Goal: Task Accomplishment & Management: Manage account settings

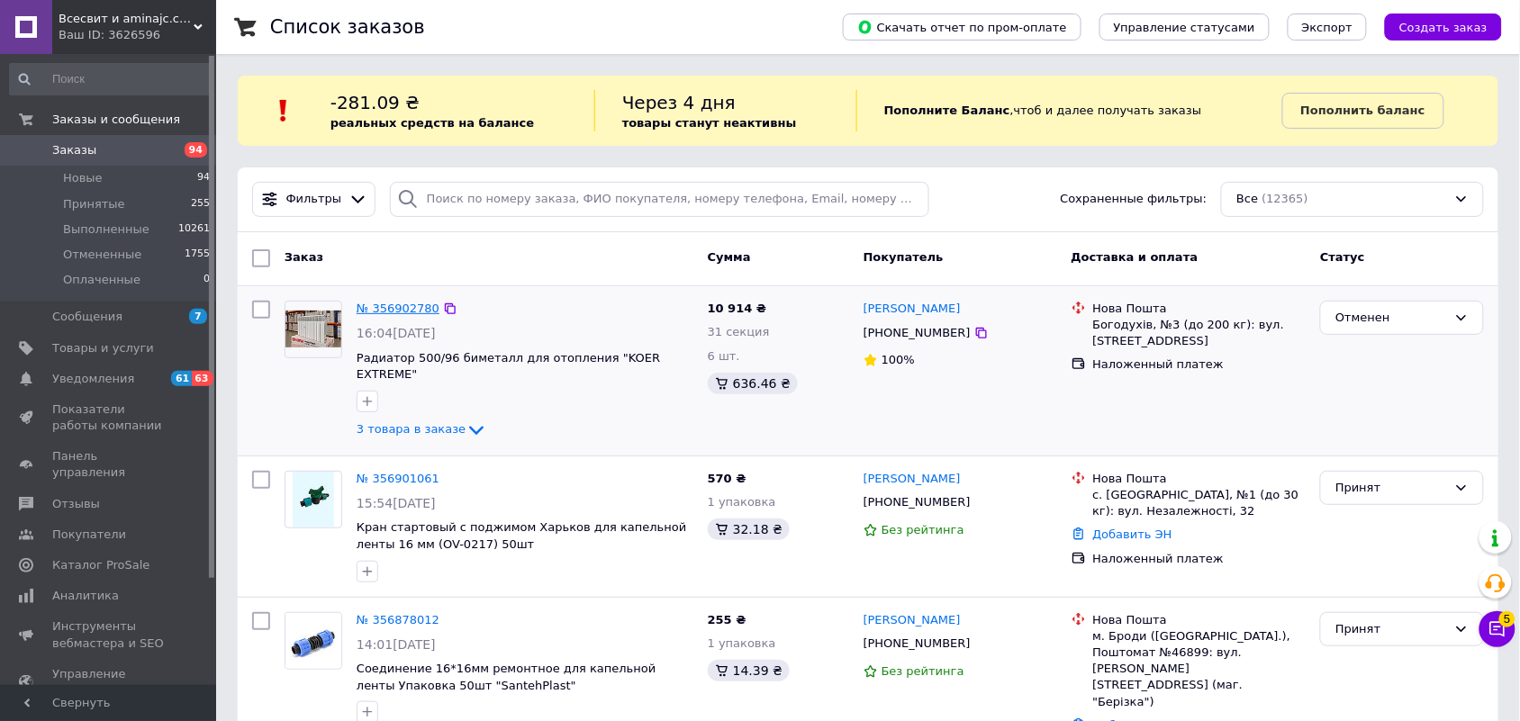
click at [378, 308] on link "№ 356902780" at bounding box center [398, 309] width 83 height 14
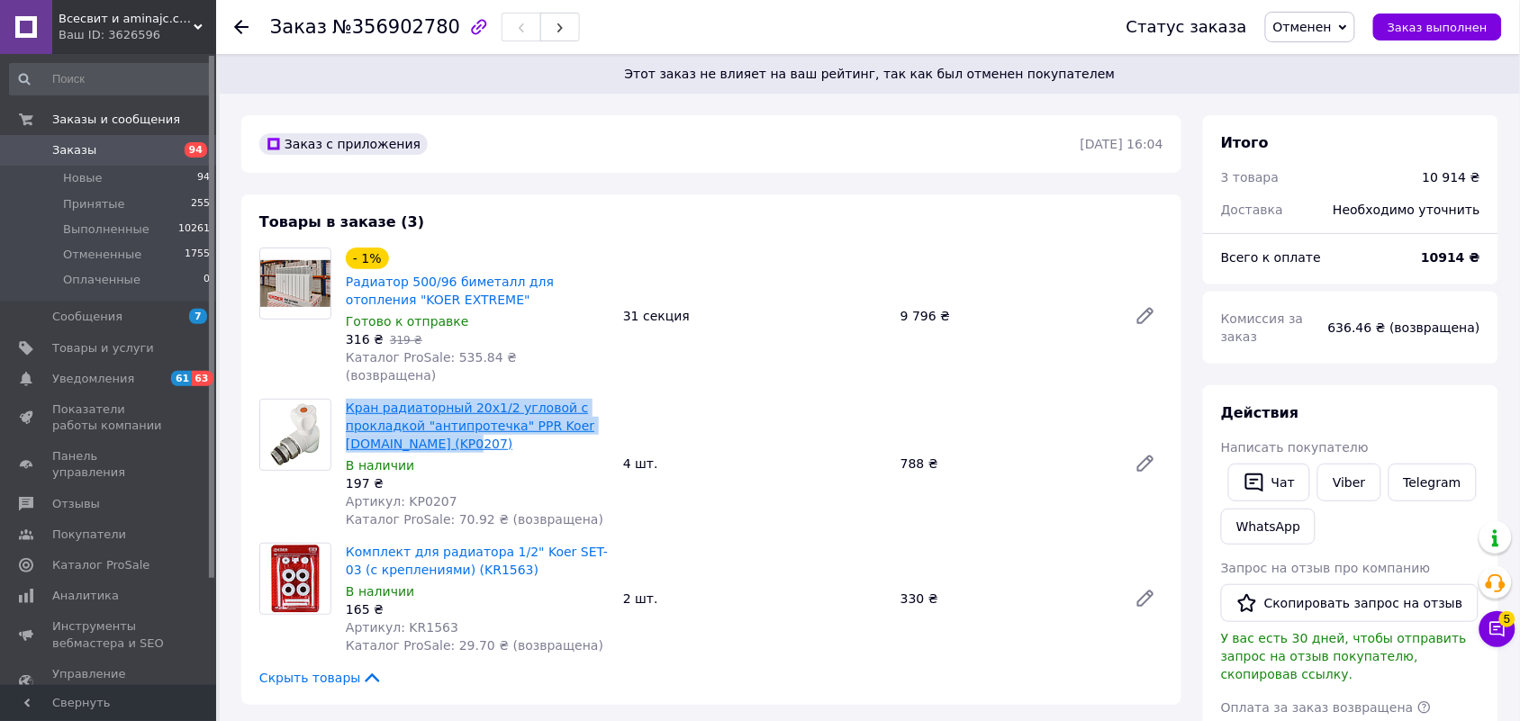
drag, startPoint x: 473, startPoint y: 429, endPoint x: 348, endPoint y: 380, distance: 134.3
click at [348, 399] on span "Кран радиаторный 20x1/2 угловой с прокладкой "антипротечка" PPR Koer [DOMAIN_NA…" at bounding box center [477, 426] width 263 height 54
copy link "Кран радиаторный 20x1/2 угловой с прокладкой "антипротечка" PPR Koer [DOMAIN_NA…"
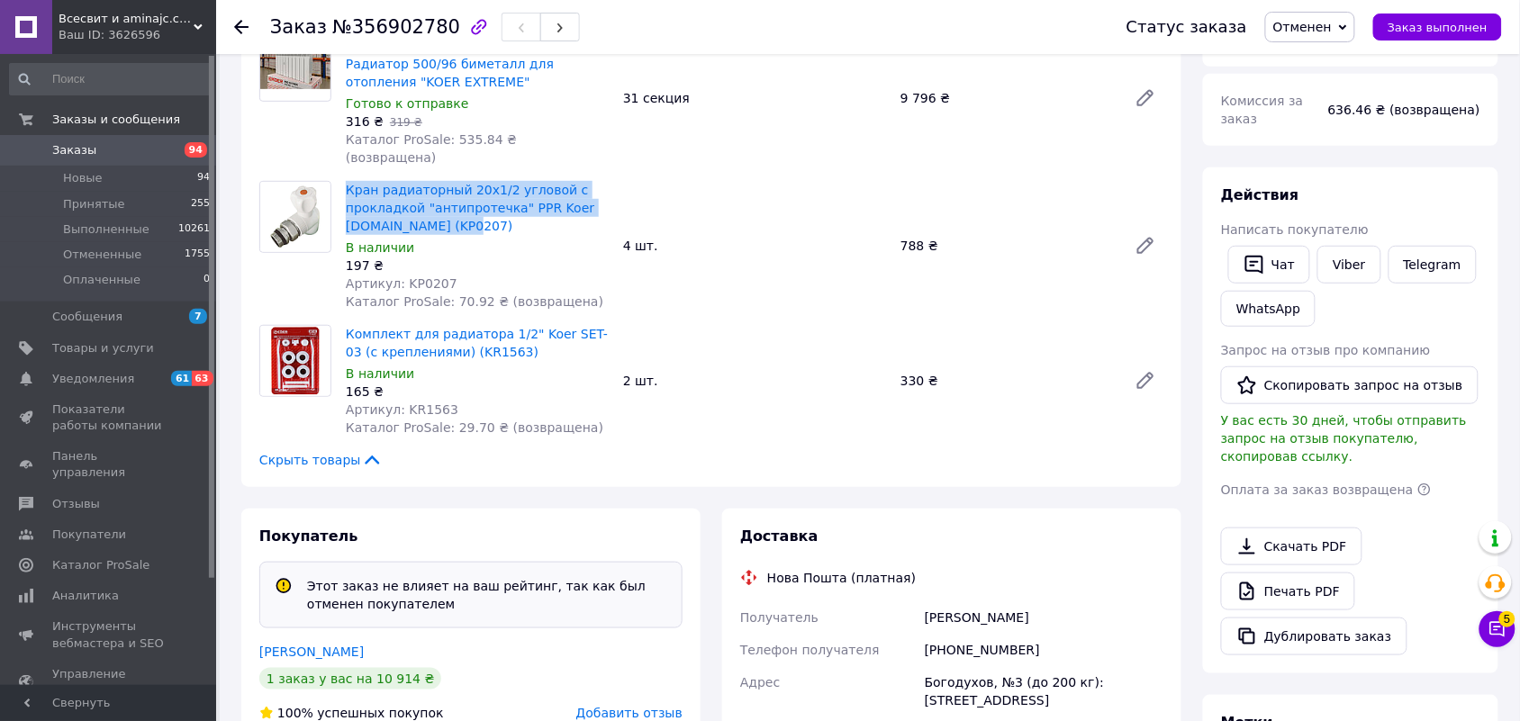
scroll to position [225, 0]
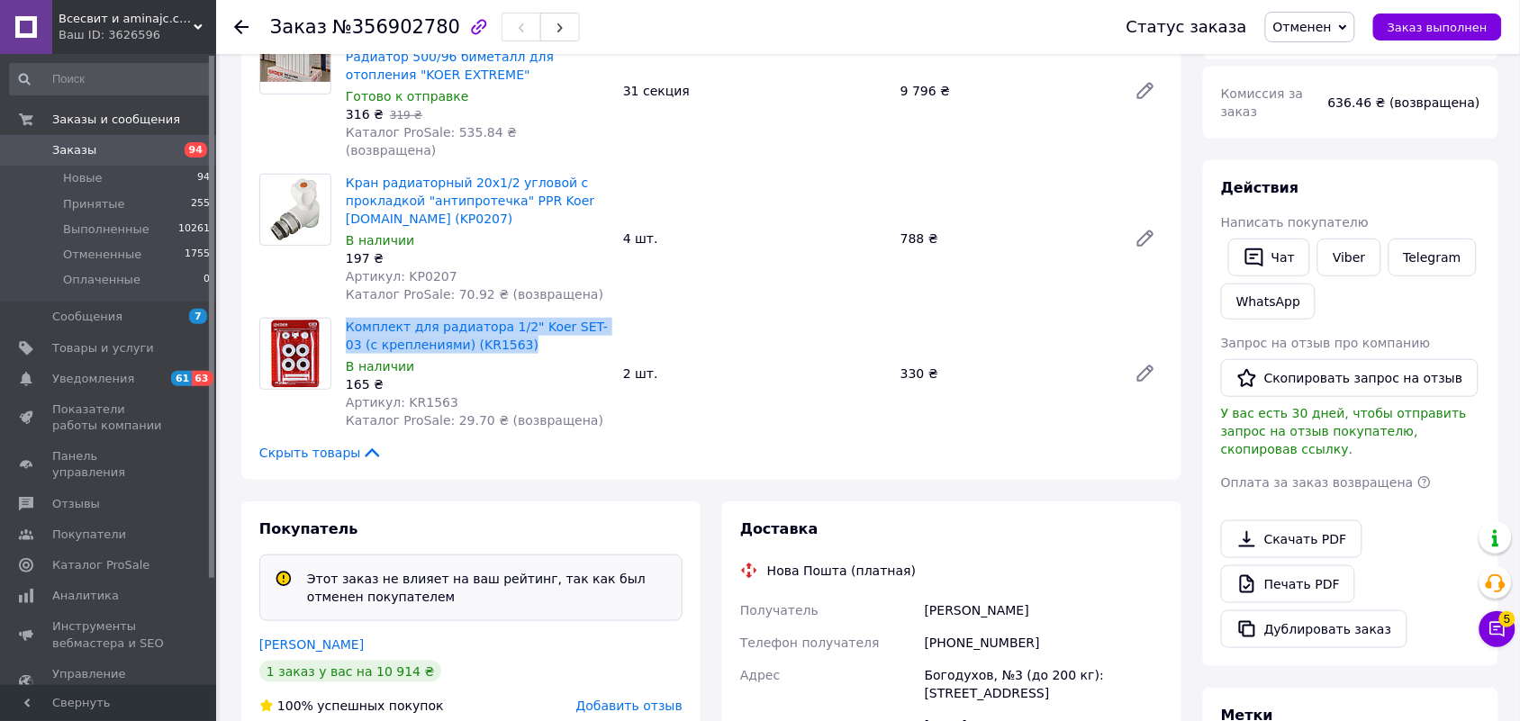
drag, startPoint x: 503, startPoint y: 327, endPoint x: 342, endPoint y: 311, distance: 161.1
click at [342, 314] on div "Комплект для радиатора 1/2" Koer SET-03 (с креплениями) (KR1563) В наличии 165 …" at bounding box center [477, 373] width 277 height 119
copy link "Комплект для радиатора 1/2" Koer SET-03 (с креплениями) (KR1563)"
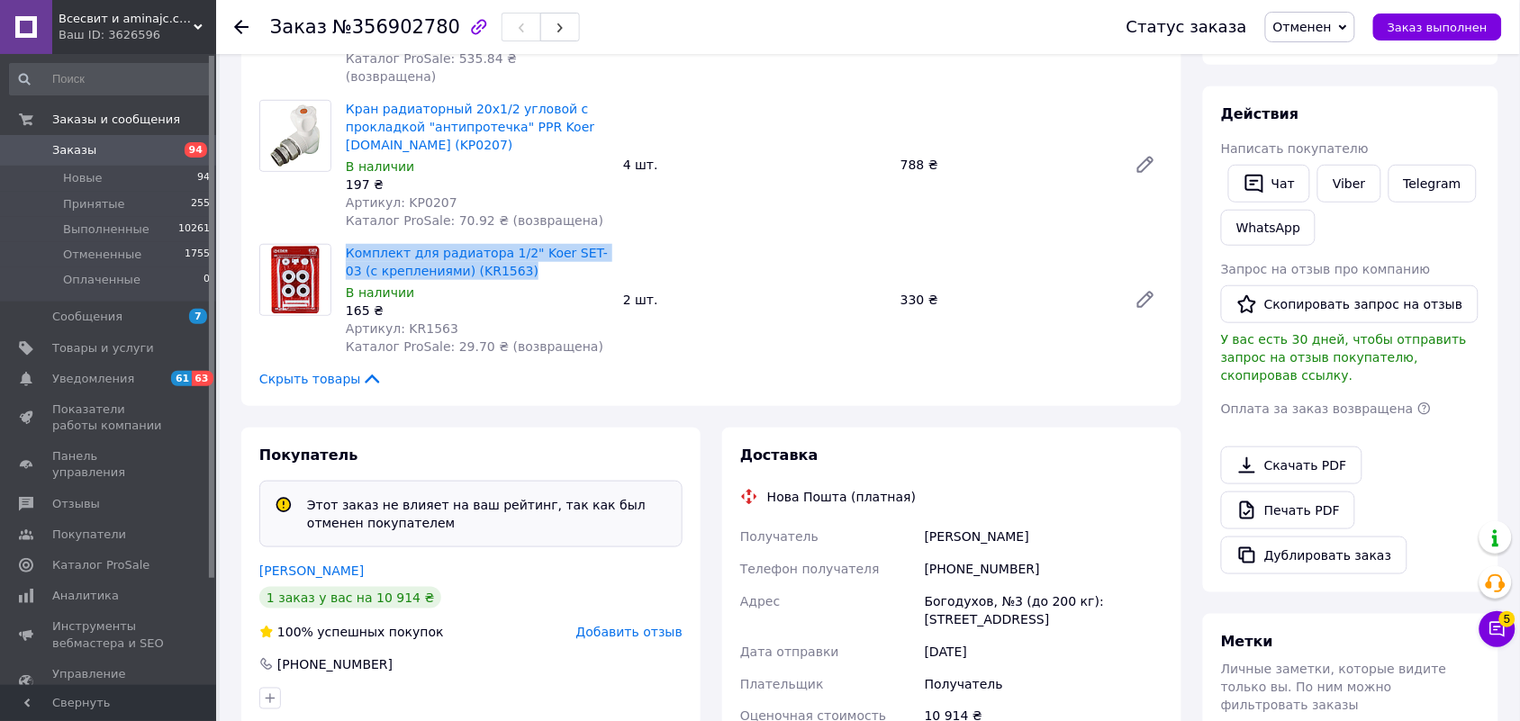
scroll to position [338, 0]
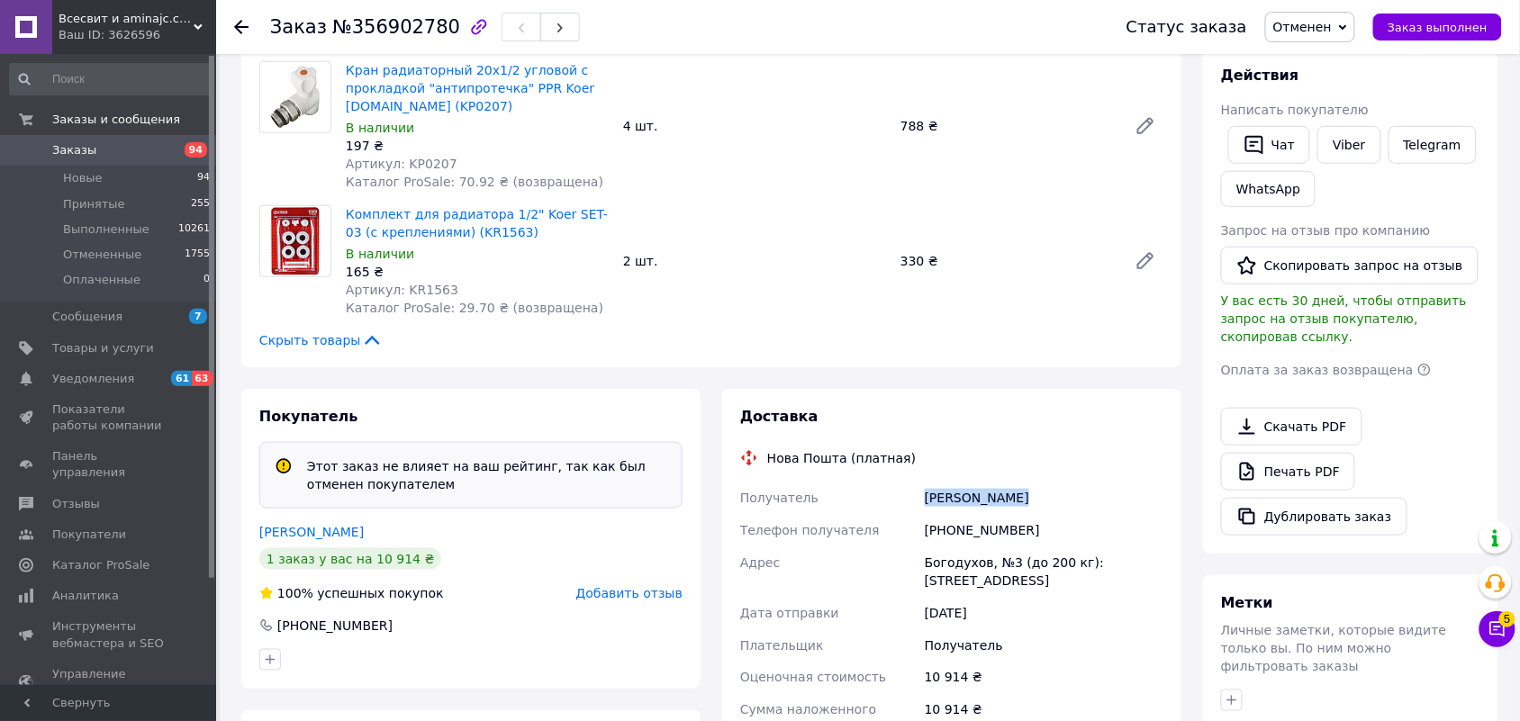
drag, startPoint x: 1014, startPoint y: 478, endPoint x: 928, endPoint y: 478, distance: 86.5
click at [928, 482] on div "[PERSON_NAME]" at bounding box center [1044, 498] width 246 height 32
copy div "[PERSON_NAME]"
drag, startPoint x: 983, startPoint y: 546, endPoint x: 912, endPoint y: 546, distance: 70.3
click at [912, 546] on div "Получатель [PERSON_NAME] Телефон получателя [PHONE_NUMBER] Адрес Богодухов, №3 …" at bounding box center [952, 664] width 431 height 364
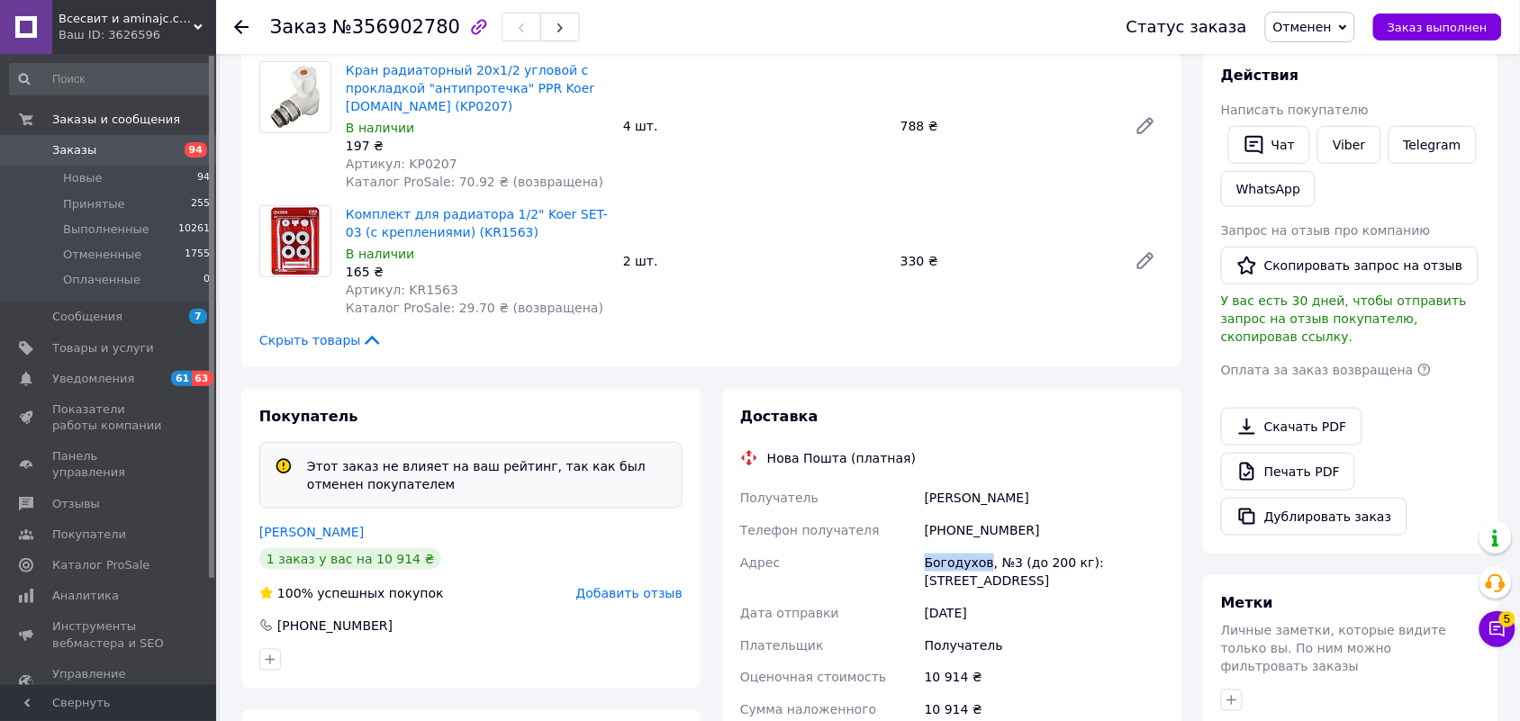
copy div "[PERSON_NAME]"
click at [241, 28] on icon at bounding box center [241, 27] width 14 height 14
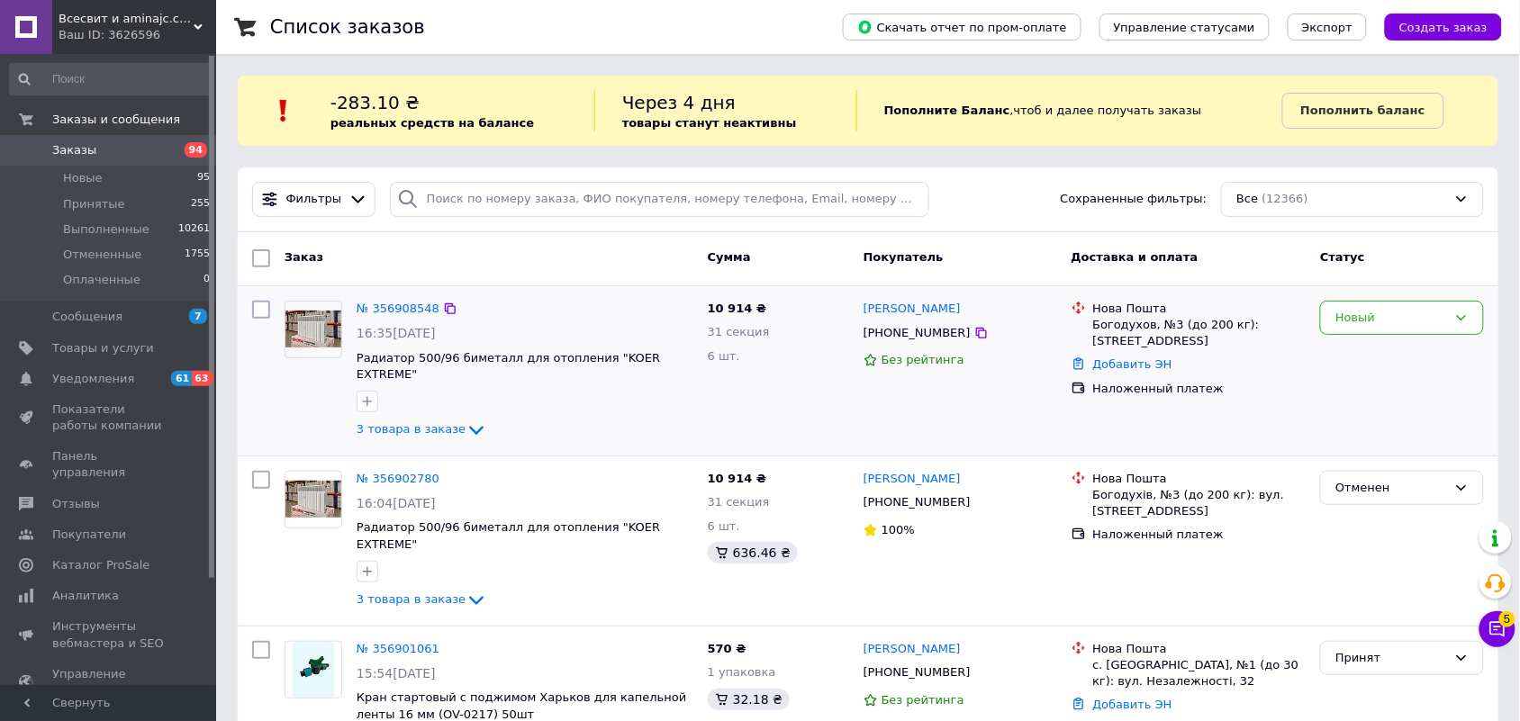
click at [1385, 299] on div "Новый" at bounding box center [1402, 371] width 178 height 155
click at [1369, 318] on div "Новый" at bounding box center [1392, 318] width 112 height 19
click at [1349, 351] on li "Принят" at bounding box center [1402, 355] width 162 height 33
click at [379, 312] on link "№ 356908548" at bounding box center [398, 309] width 83 height 14
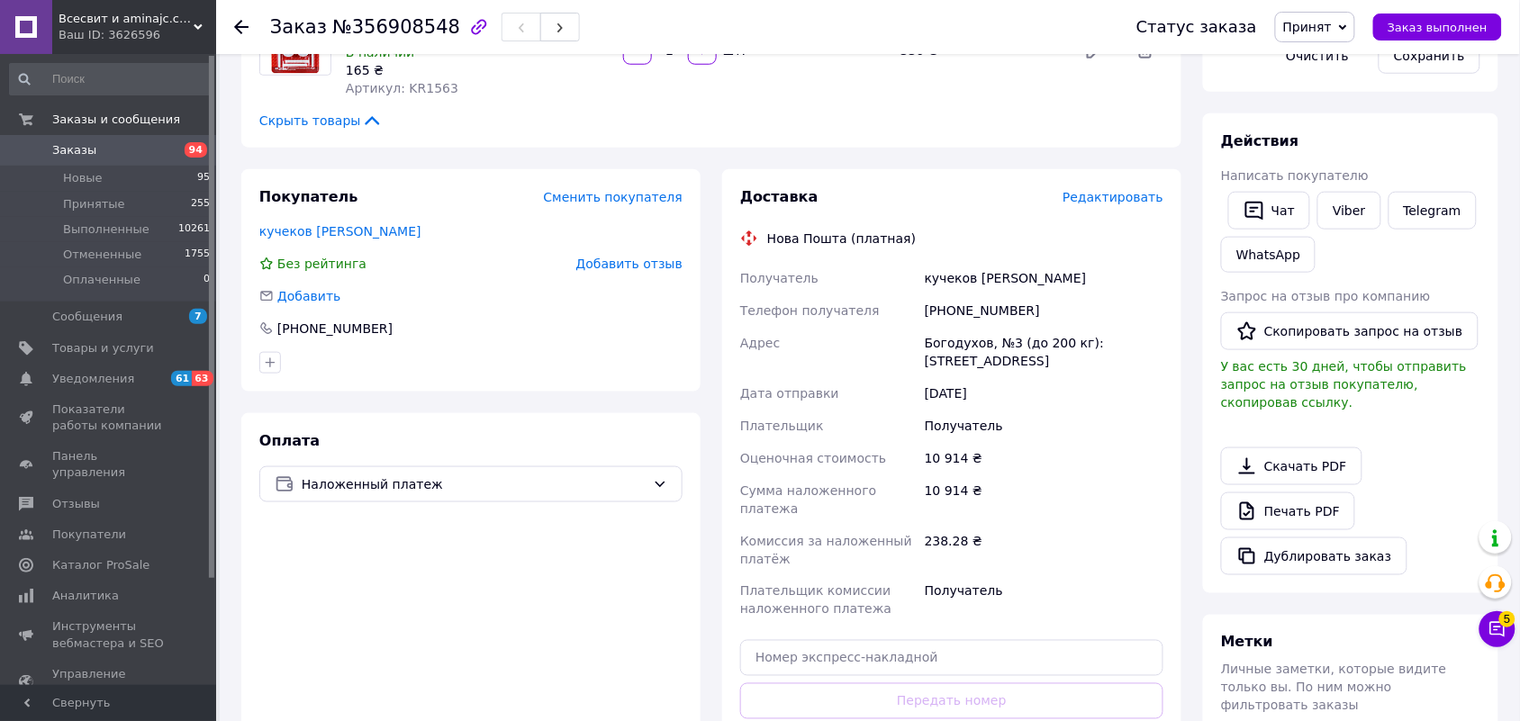
scroll to position [563, 0]
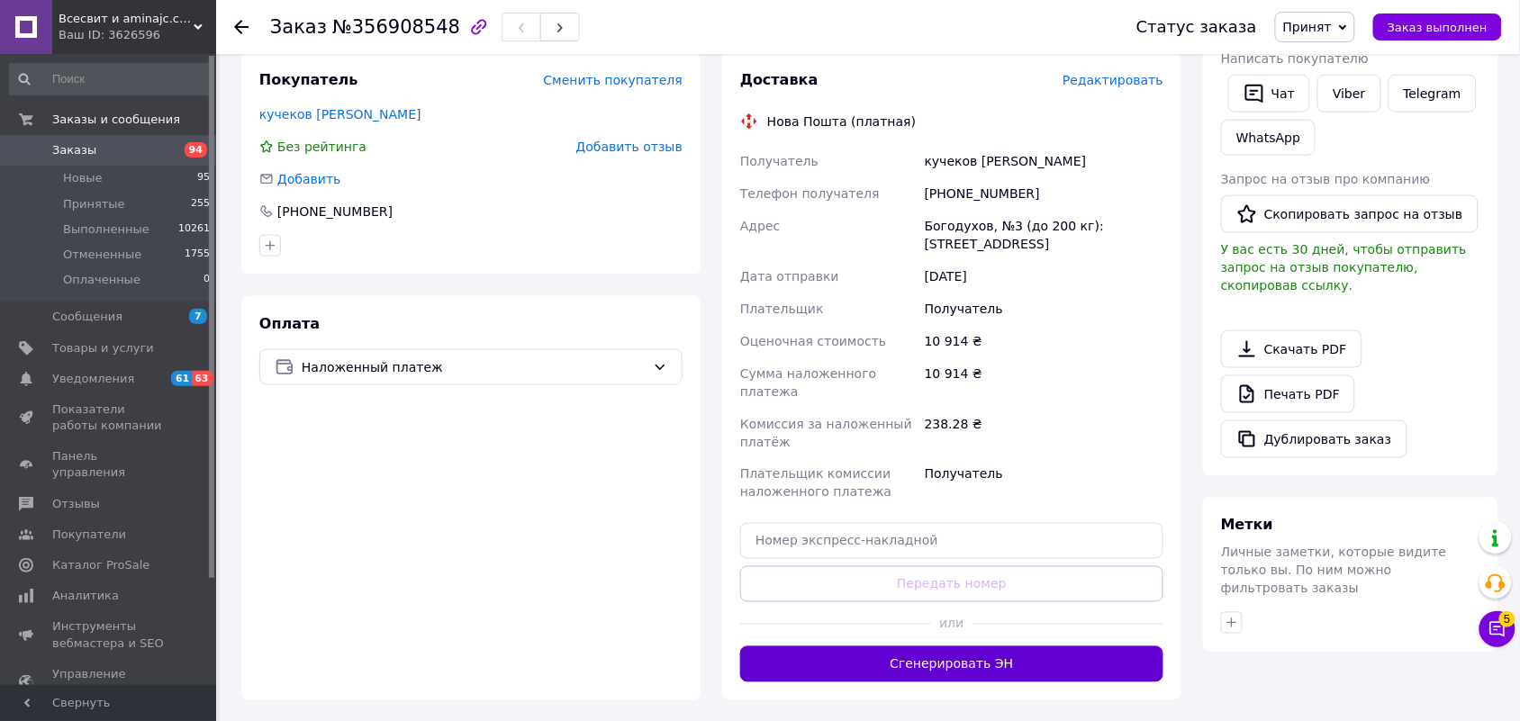
click at [1007, 647] on button "Сгенерировать ЭН" at bounding box center [951, 665] width 423 height 36
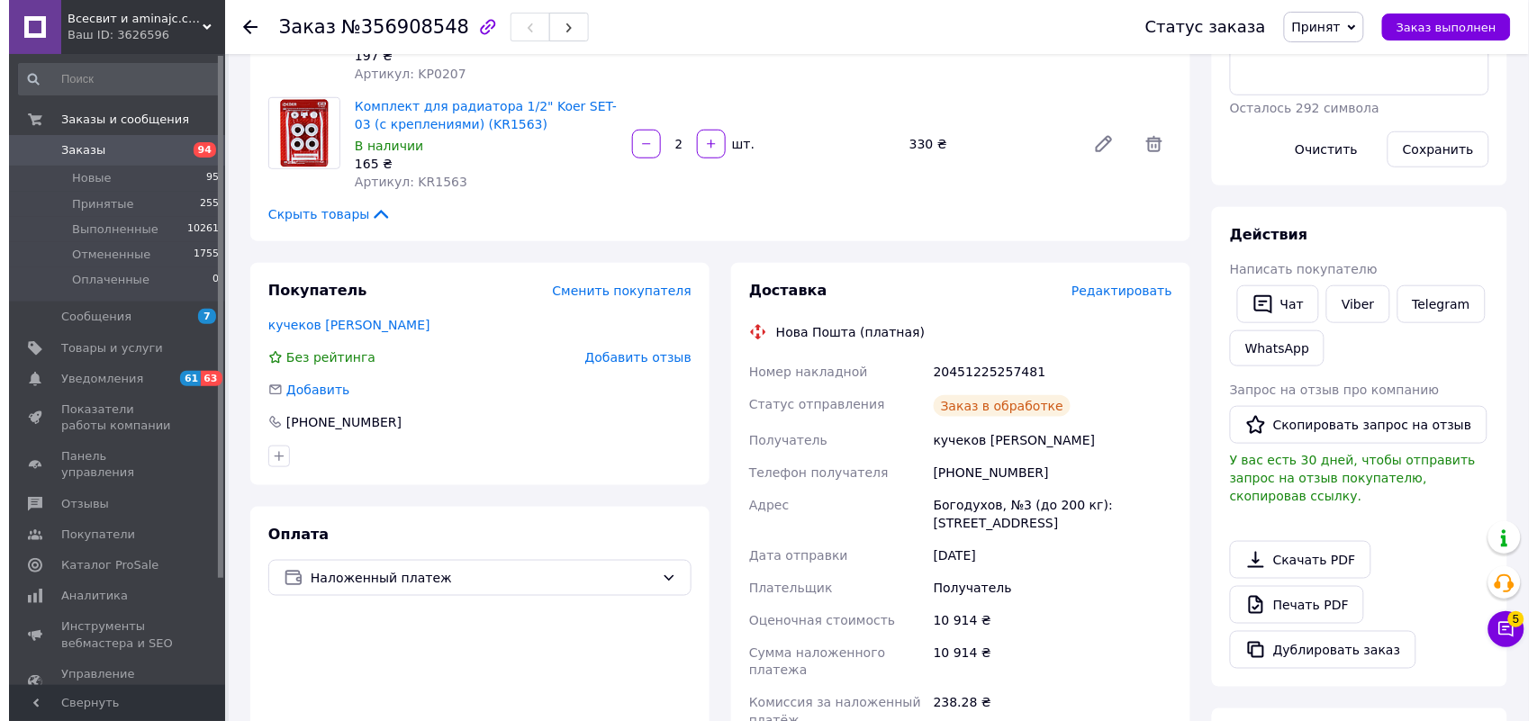
scroll to position [338, 0]
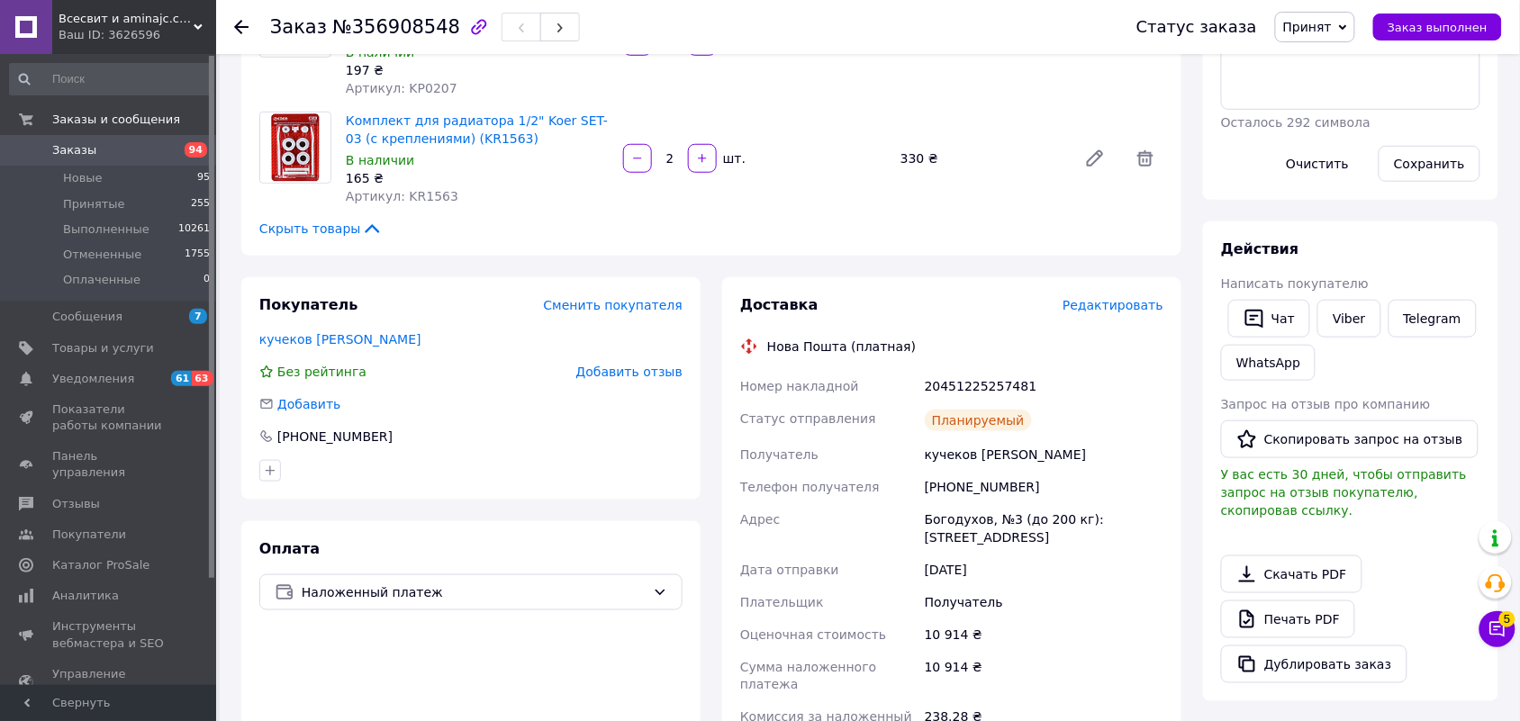
click at [1114, 304] on span "Редактировать" at bounding box center [1113, 305] width 101 height 14
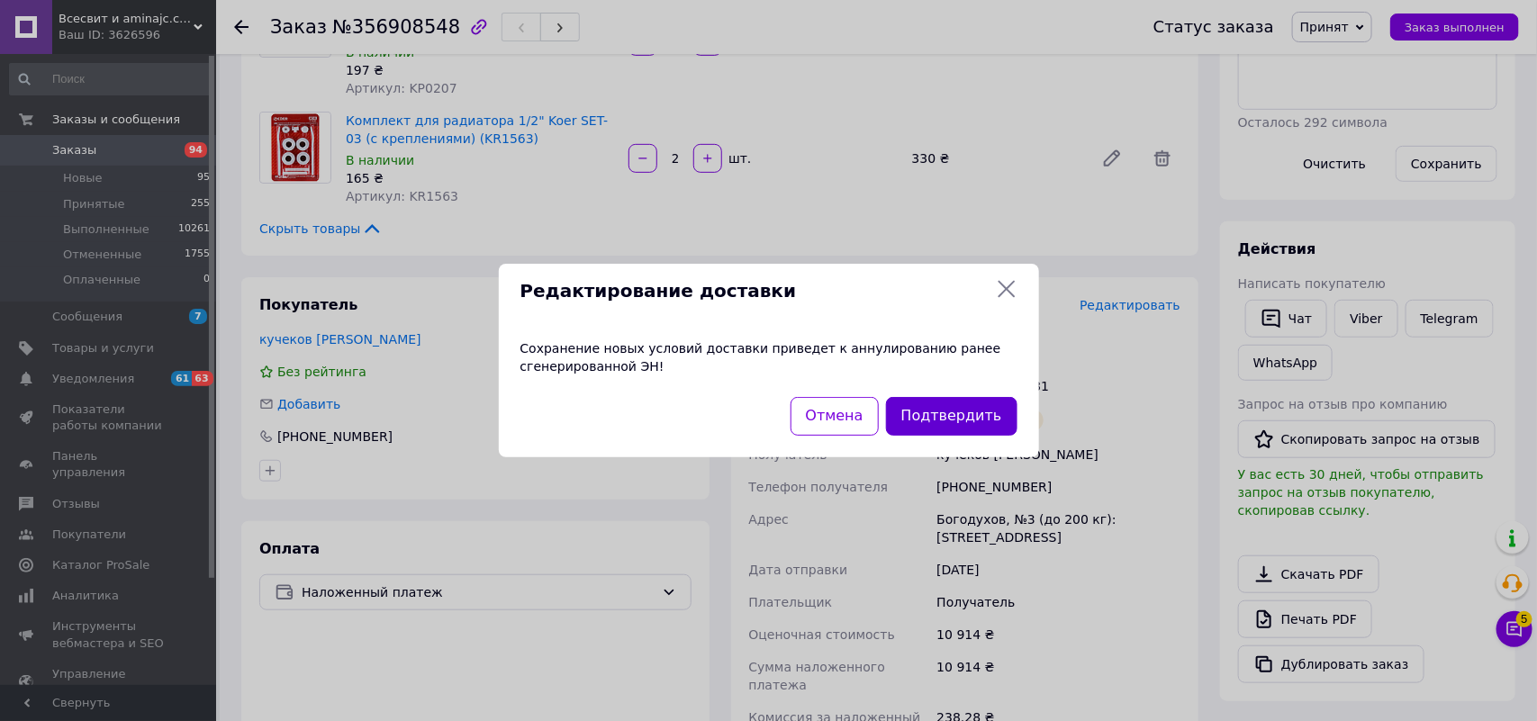
click at [965, 414] on button "Подтвердить" at bounding box center [951, 416] width 131 height 39
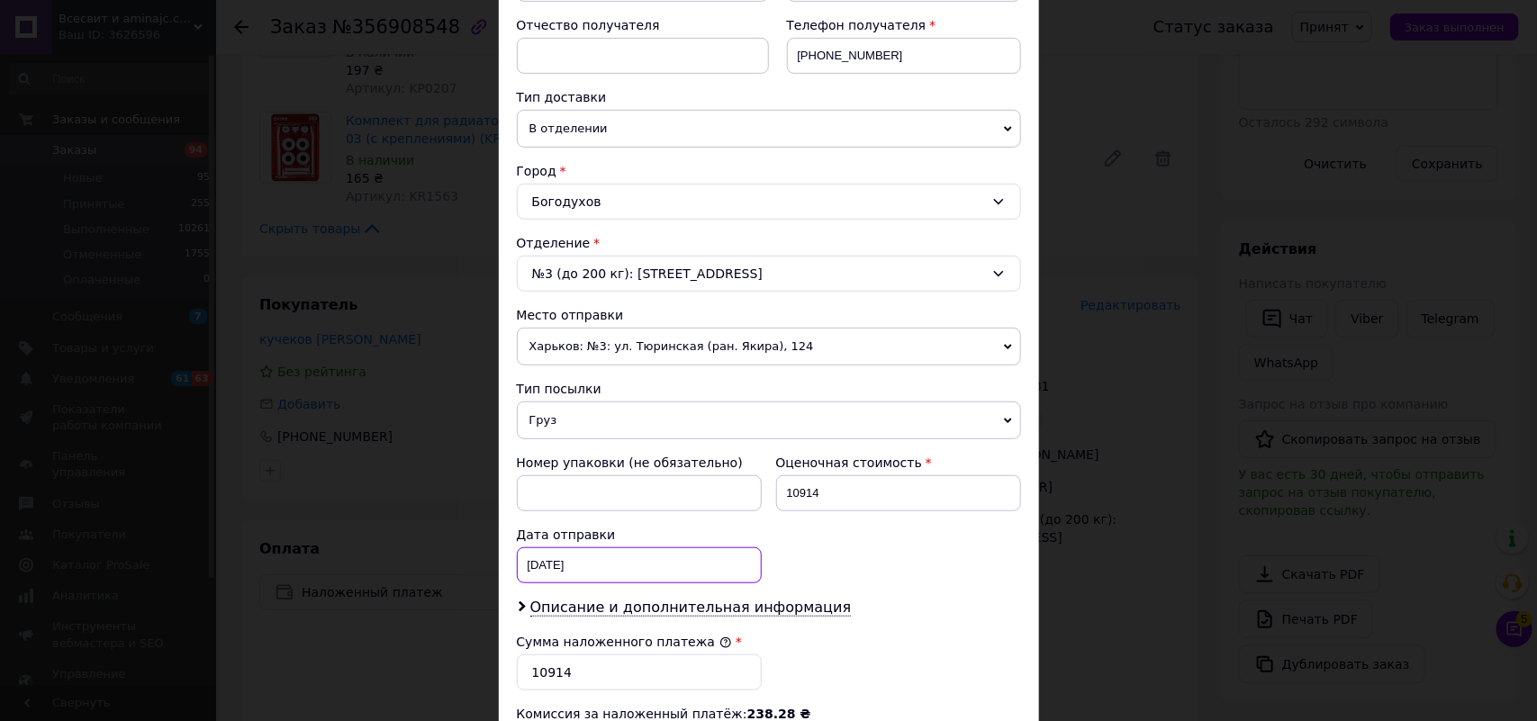
click at [565, 568] on div "[DATE] < 2025 > < Август > Пн Вт Ср Чт Пт Сб Вс 28 29 30 31 1 2 3 4 5 6 7 8 9 1…" at bounding box center [639, 566] width 245 height 36
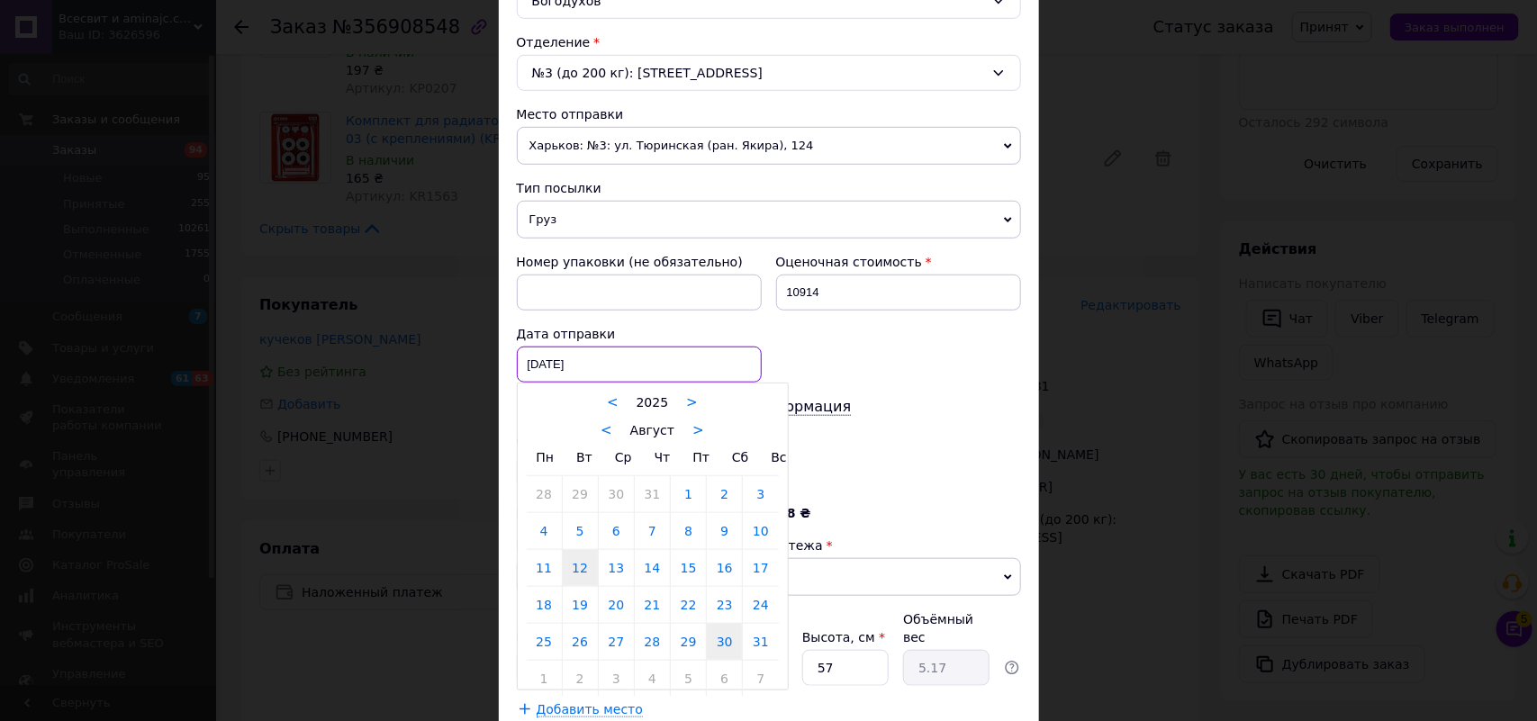
scroll to position [563, 0]
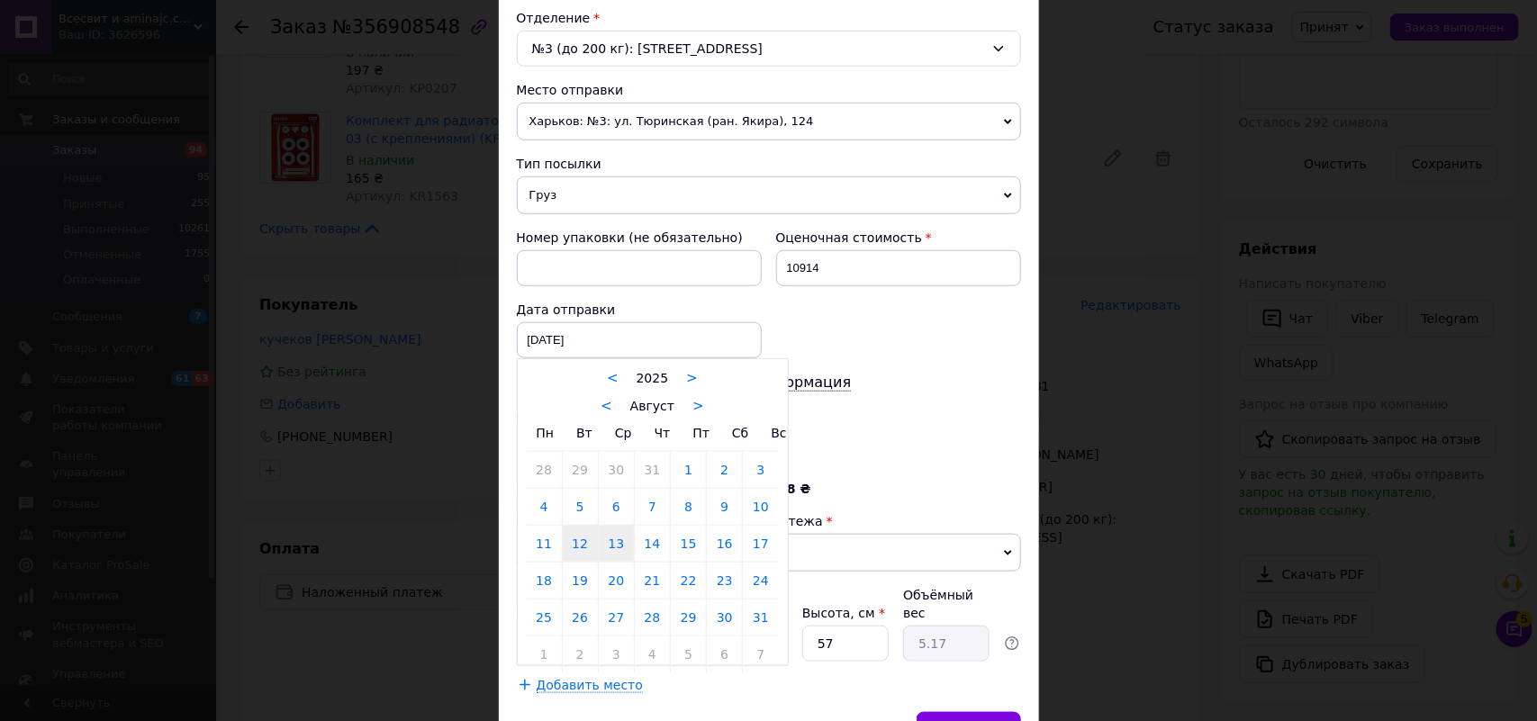
click at [612, 554] on link "13" at bounding box center [616, 544] width 35 height 36
type input "[DATE]"
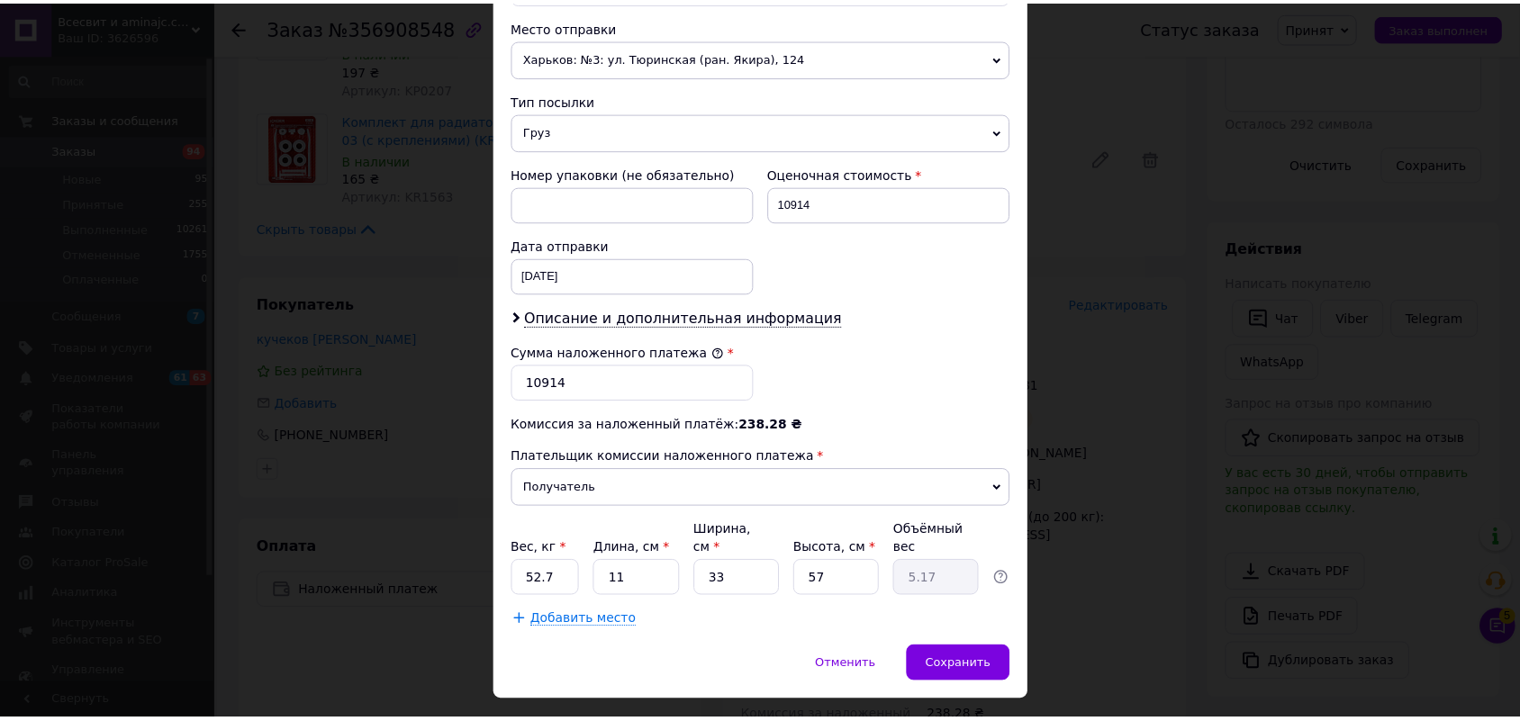
scroll to position [659, 0]
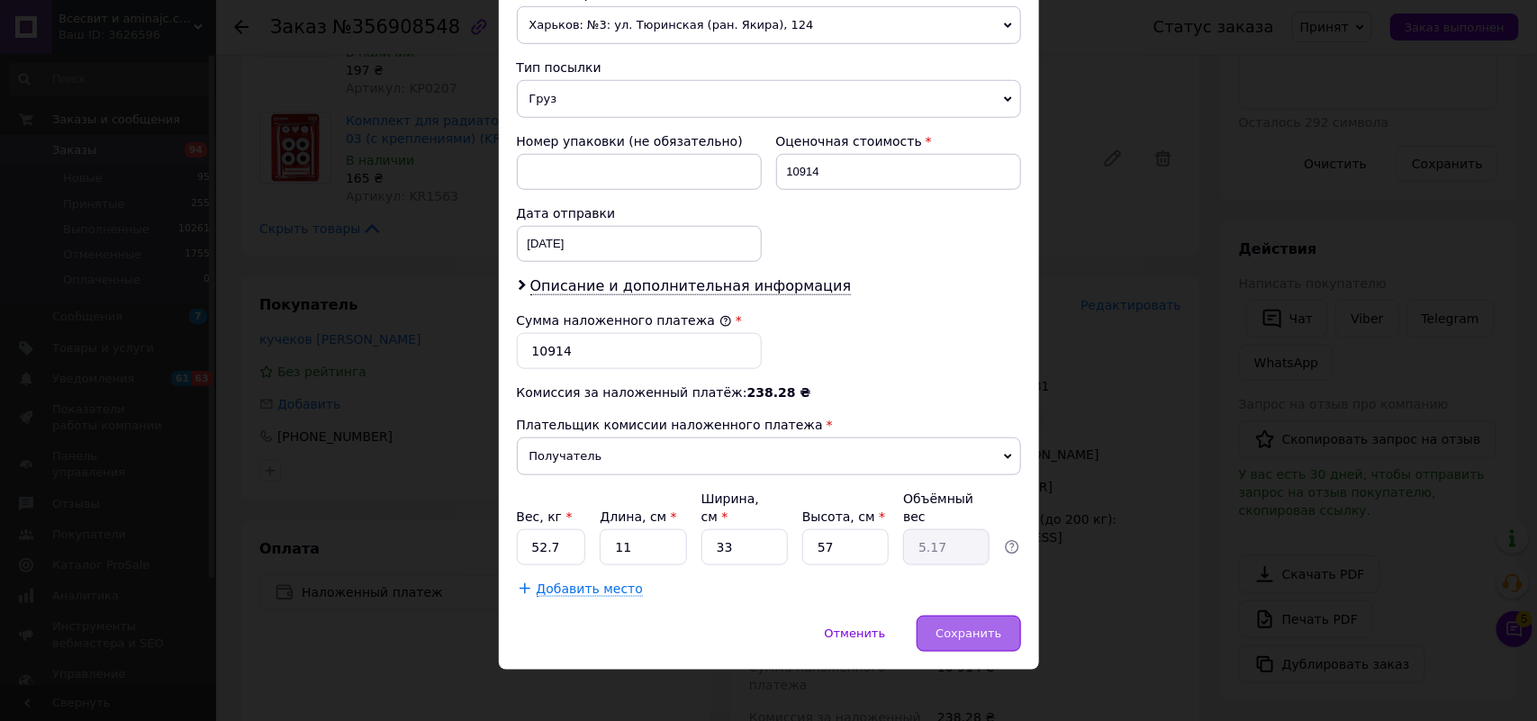
click at [983, 627] on span "Сохранить" at bounding box center [969, 634] width 66 height 14
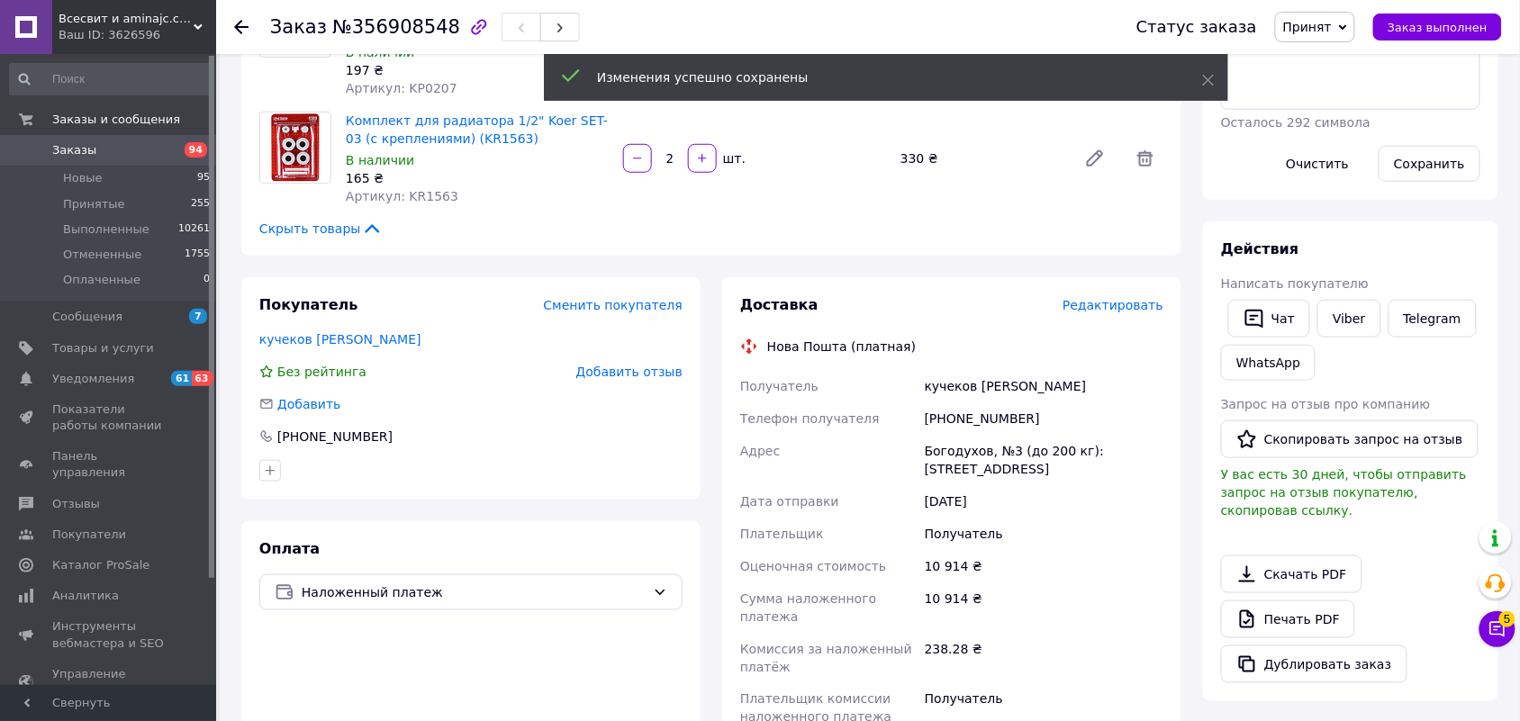
scroll to position [675, 0]
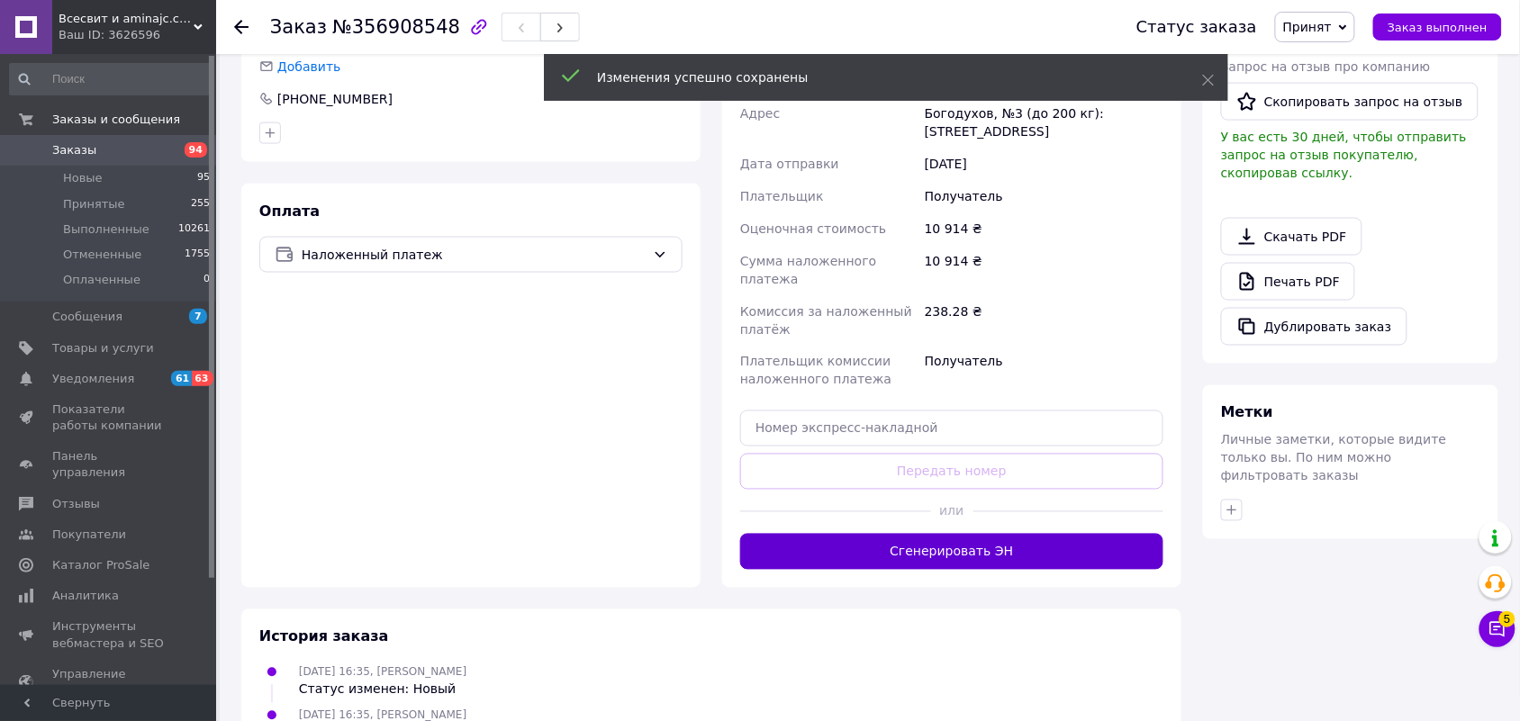
click at [969, 534] on button "Сгенерировать ЭН" at bounding box center [951, 552] width 423 height 36
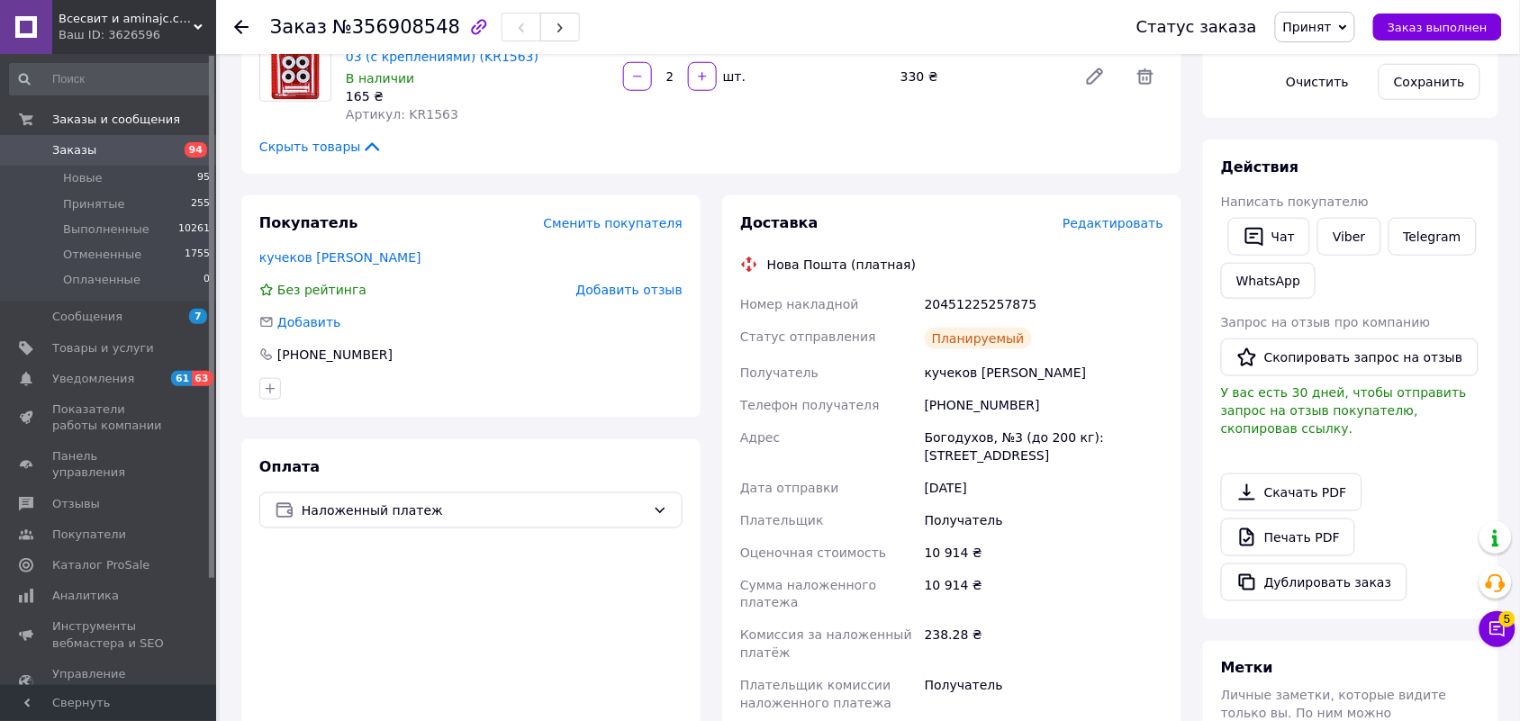
scroll to position [338, 0]
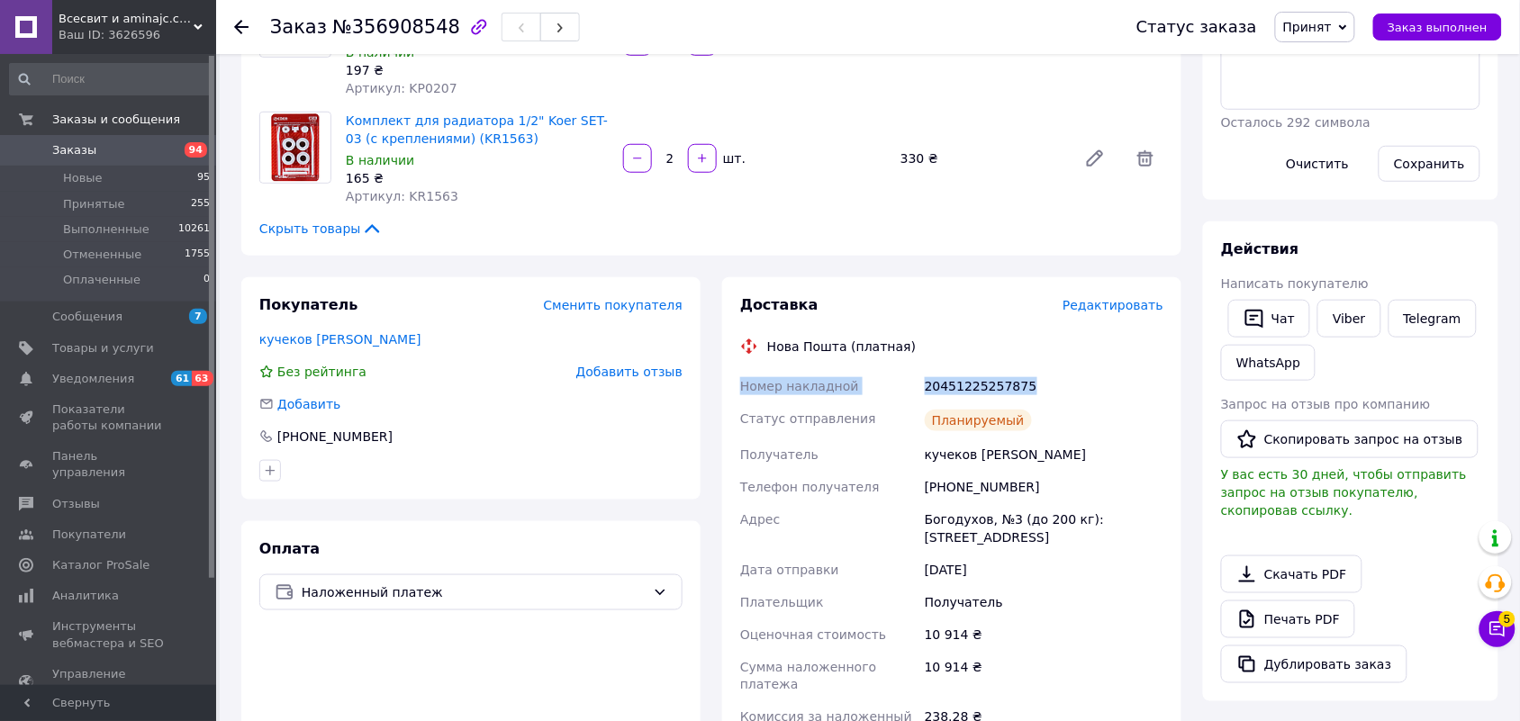
drag, startPoint x: 739, startPoint y: 384, endPoint x: 1090, endPoint y: 374, distance: 351.4
click at [1090, 374] on div "Номер накладной 20451225257875 Статус отправления Планируемый Получатель кучеко…" at bounding box center [952, 602] width 431 height 465
copy div "Номер накладной 20451225257875"
click at [1358, 313] on link "Viber" at bounding box center [1349, 319] width 63 height 38
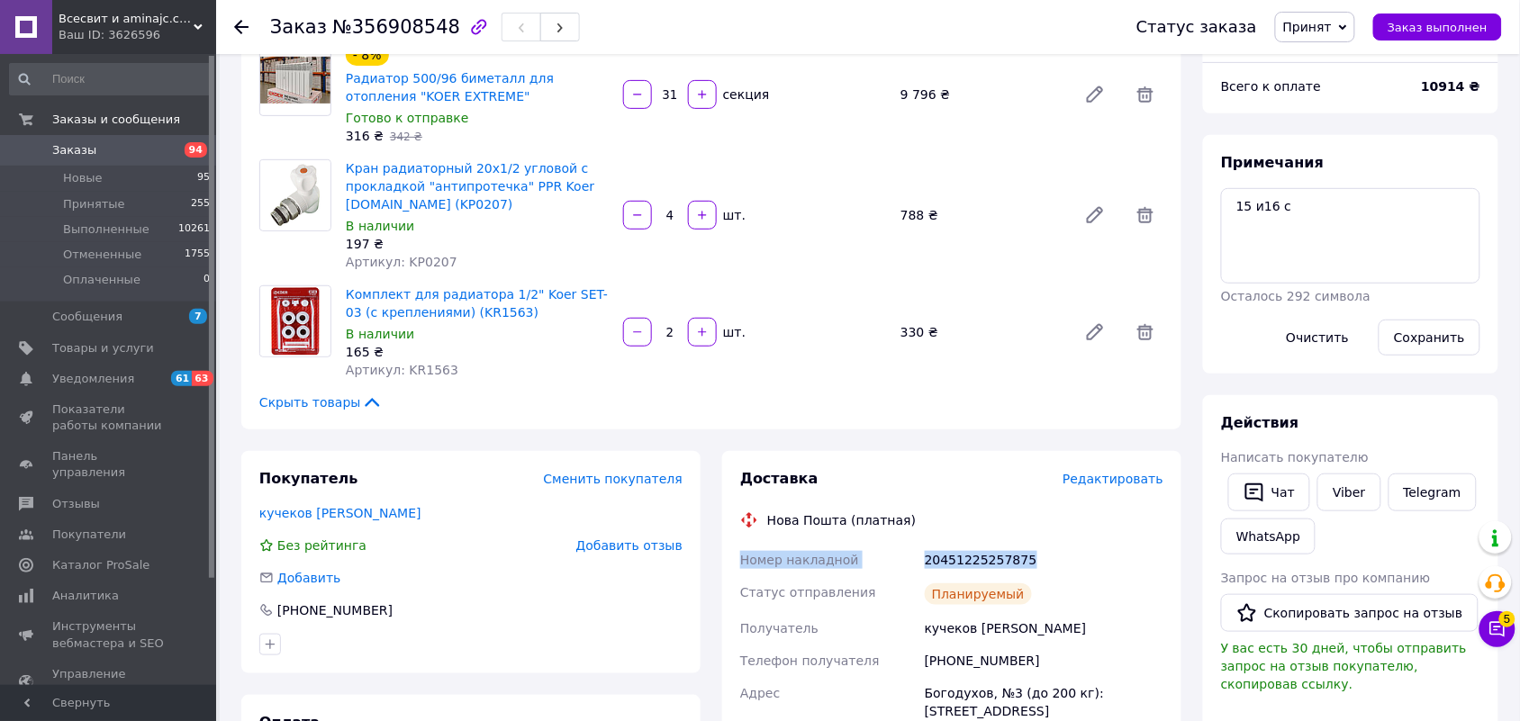
scroll to position [0, 0]
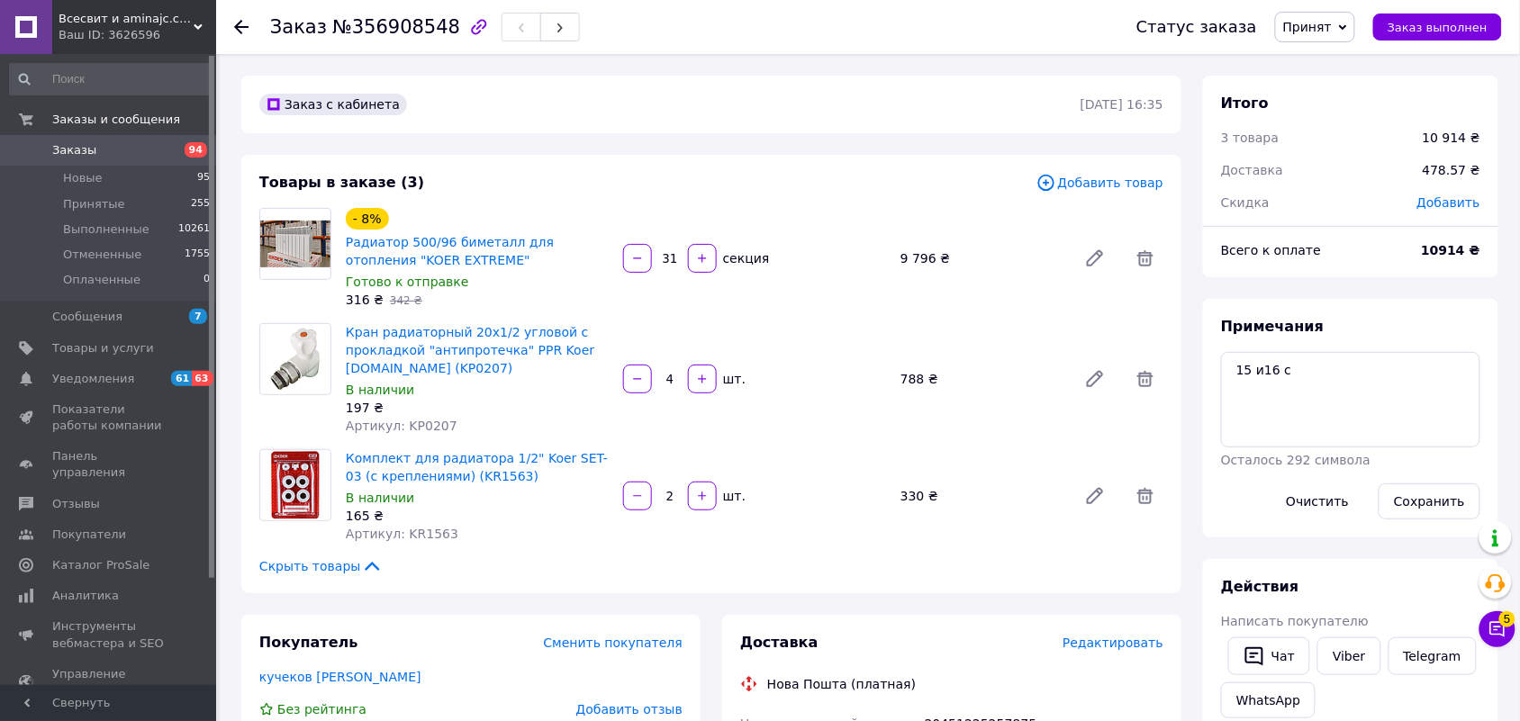
drag, startPoint x: 234, startPoint y: 24, endPoint x: 234, endPoint y: 42, distance: 18.0
click at [234, 24] on icon at bounding box center [241, 27] width 14 height 14
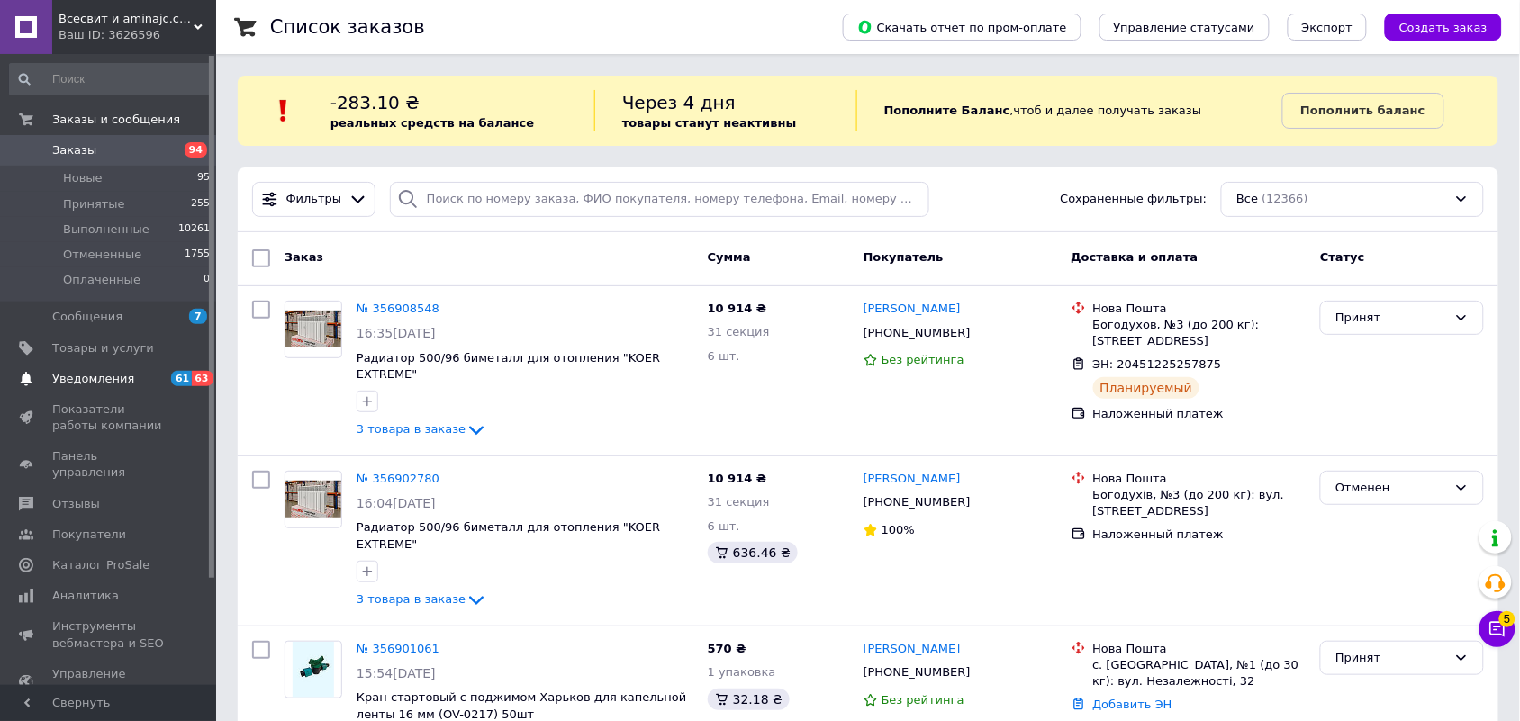
click at [186, 376] on span "61" at bounding box center [181, 378] width 21 height 15
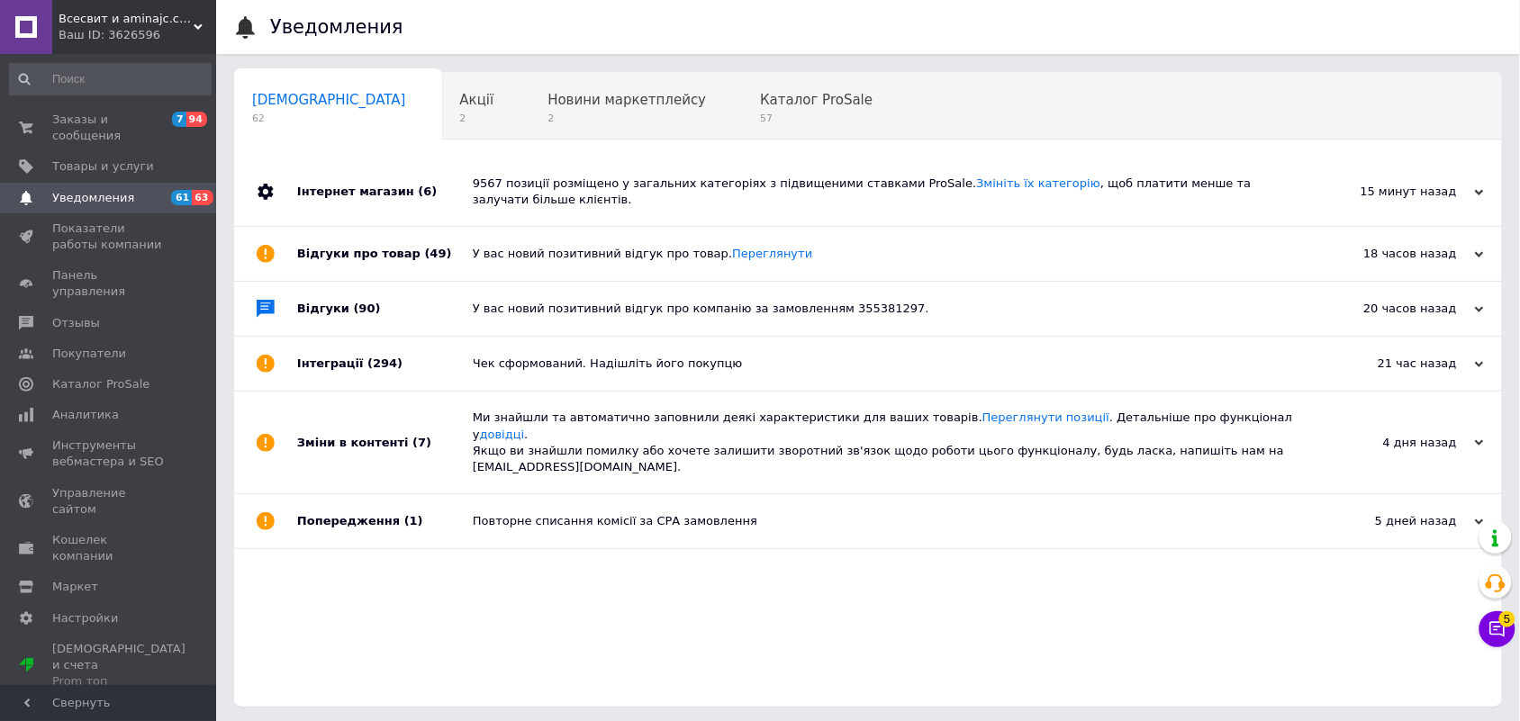
click at [194, 190] on span "63" at bounding box center [202, 197] width 21 height 15
